Goal: Check status: Check status

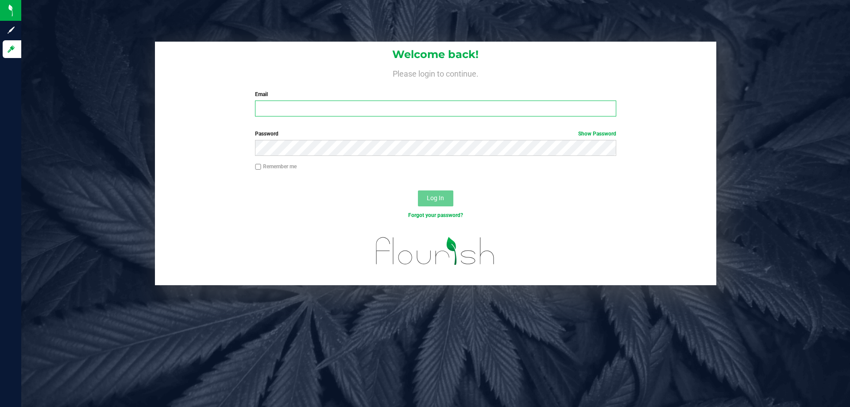
click at [306, 111] on input "Email" at bounding box center [435, 108] width 361 height 16
type input "[EMAIL_ADDRESS][DOMAIN_NAME]"
click at [418, 190] on button "Log In" at bounding box center [435, 198] width 35 height 16
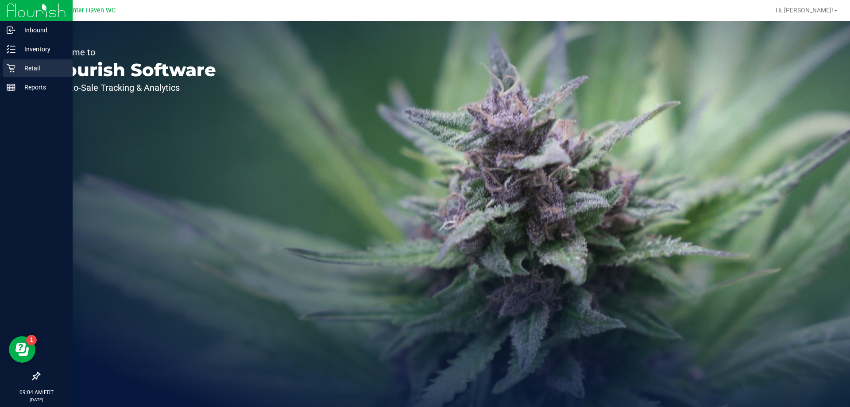
click at [16, 74] on div "Retail" at bounding box center [38, 68] width 70 height 18
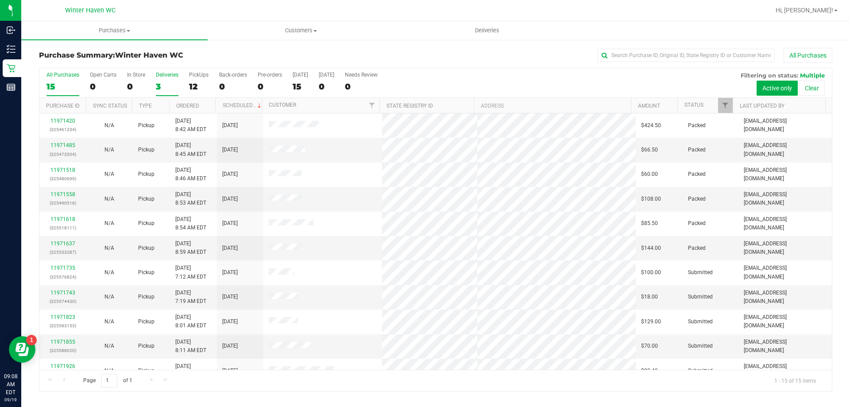
click at [165, 75] on div "Deliveries" at bounding box center [167, 75] width 23 height 6
click at [0, 0] on input "Deliveries 3" at bounding box center [0, 0] width 0 height 0
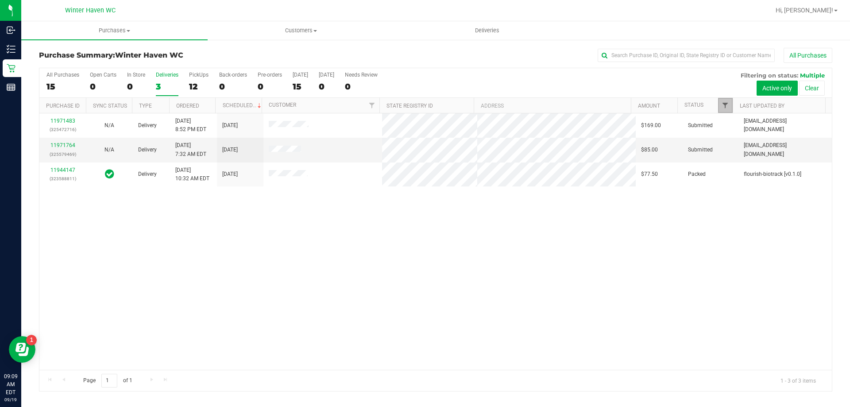
click at [722, 107] on span "Filter" at bounding box center [724, 105] width 7 height 7
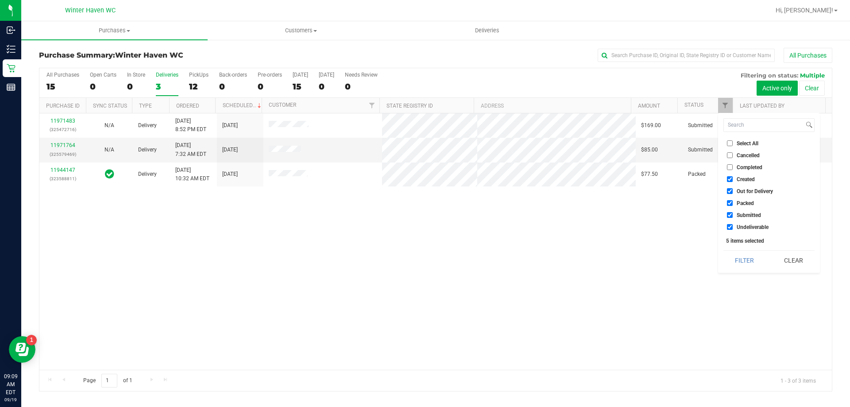
click at [480, 248] on div "11971483 (325472716) N/A Delivery [DATE] 8:52 PM EDT 9/19/2025 $169.00 Submitte…" at bounding box center [435, 241] width 792 height 256
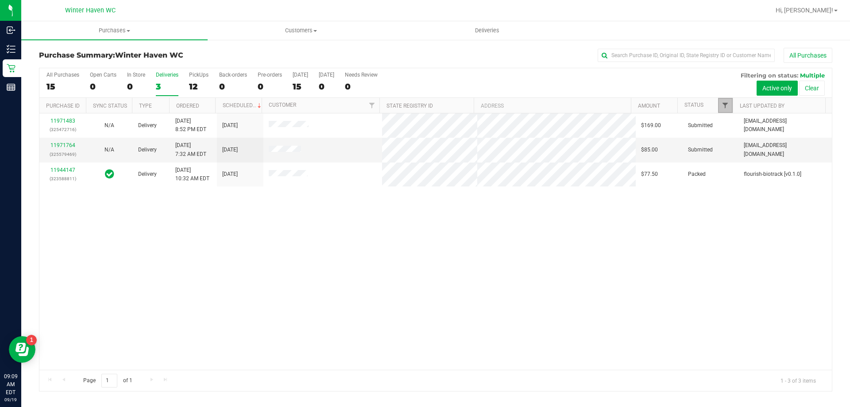
click at [727, 104] on span "Filter" at bounding box center [724, 105] width 7 height 7
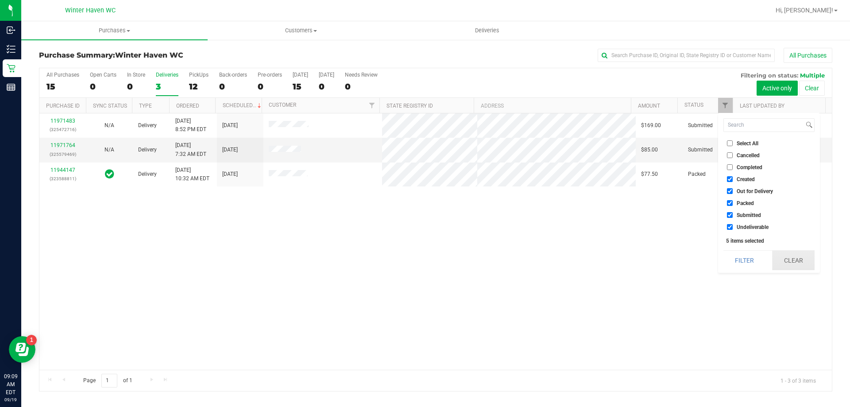
click at [800, 260] on button "Clear" at bounding box center [793, 259] width 42 height 19
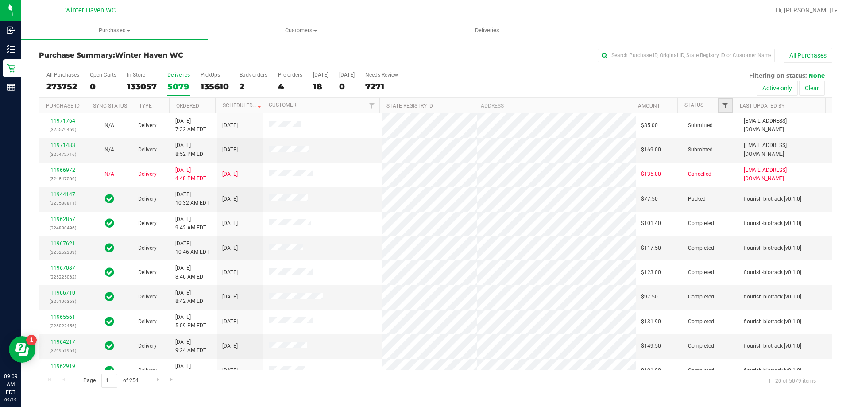
click at [728, 106] on span "Filter" at bounding box center [724, 105] width 7 height 7
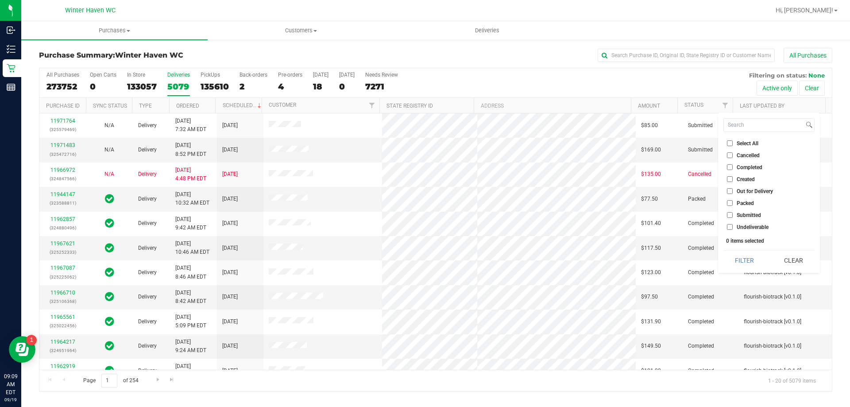
click at [731, 212] on li "Submitted" at bounding box center [768, 214] width 91 height 9
click at [731, 219] on li "Submitted" at bounding box center [768, 214] width 91 height 9
click at [730, 217] on input "Submitted" at bounding box center [730, 215] width 6 height 6
checkbox input "true"
click at [744, 256] on button "Filter" at bounding box center [744, 259] width 42 height 19
